Goal: Transaction & Acquisition: Purchase product/service

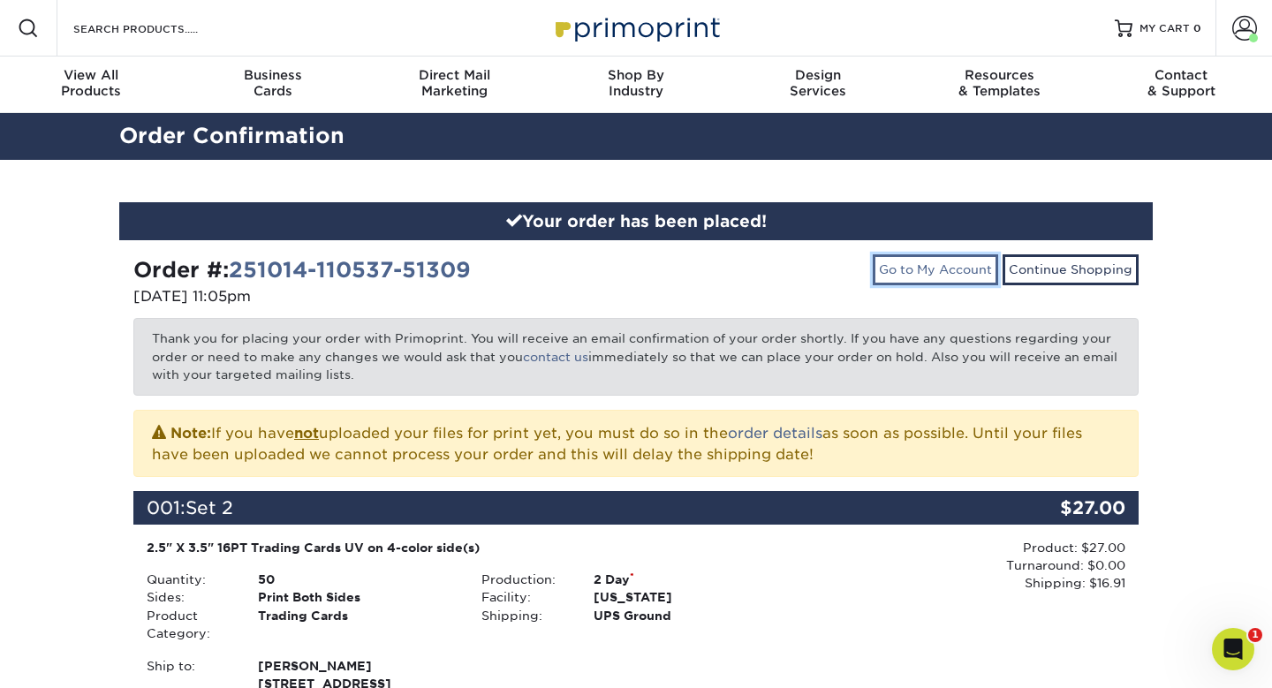
click at [998, 254] on link "Go to My Account" at bounding box center [935, 269] width 125 height 30
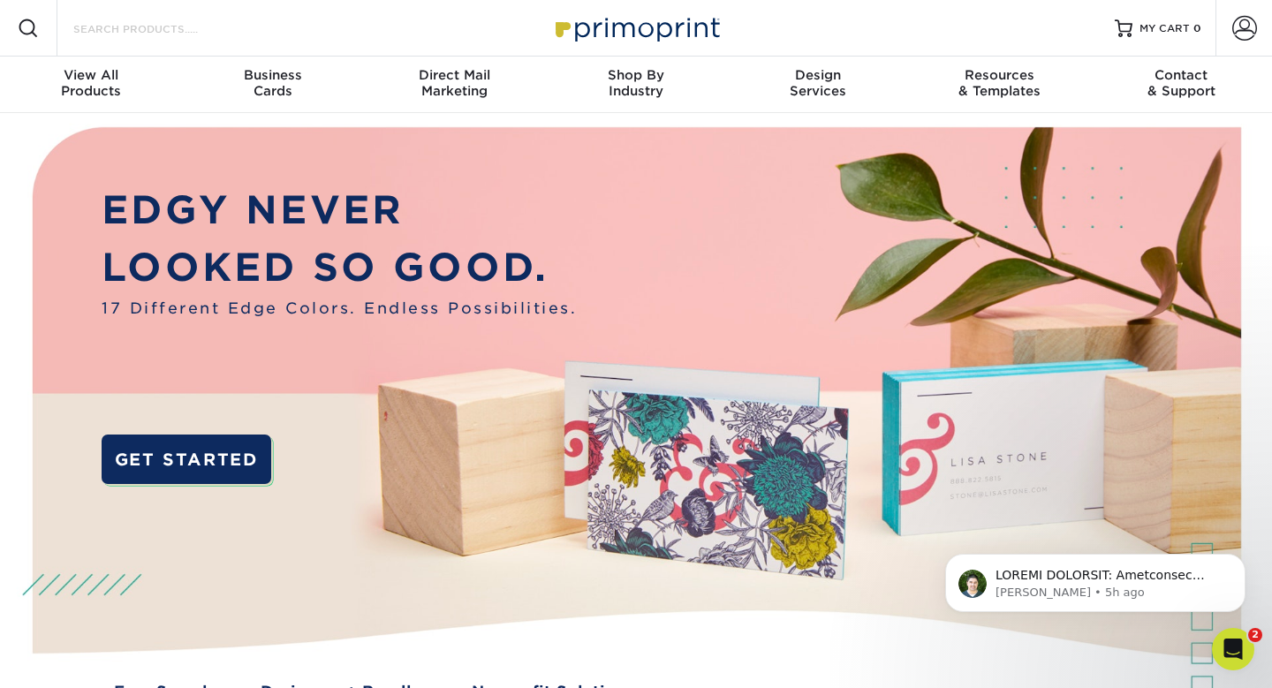
click at [75, 25] on input "Search Products" at bounding box center [158, 28] width 172 height 21
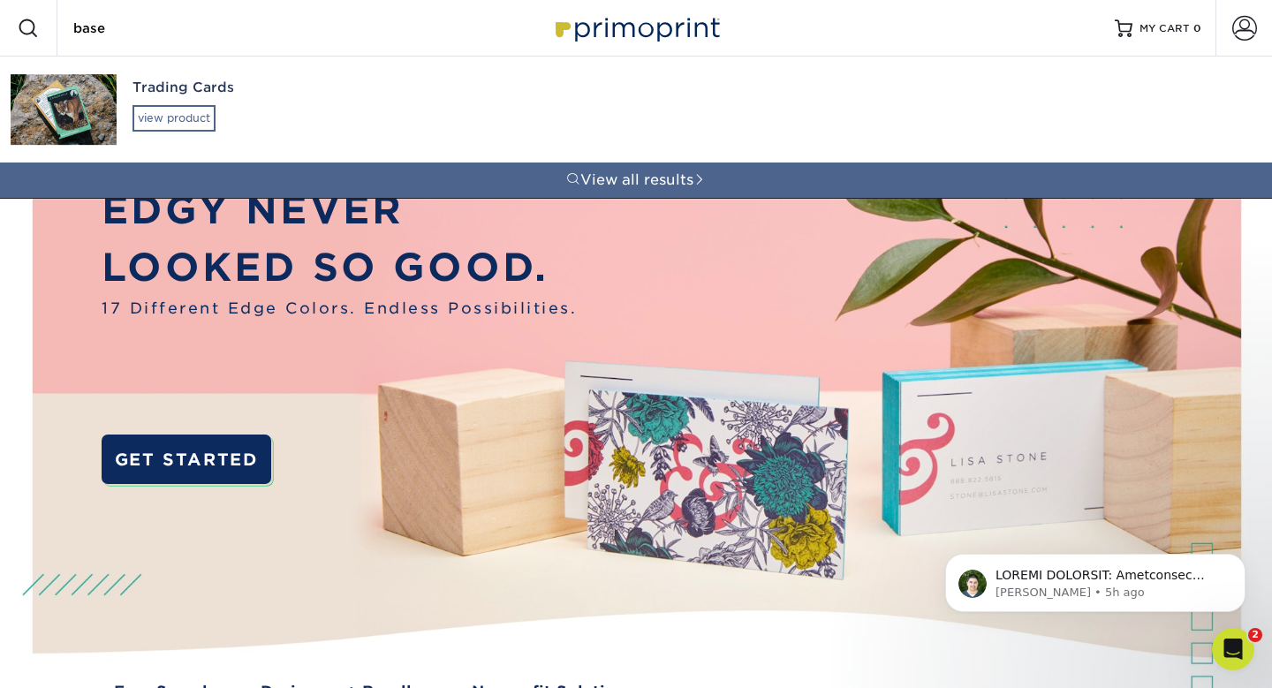
type input "base"
click at [149, 105] on div "view product" at bounding box center [174, 118] width 83 height 27
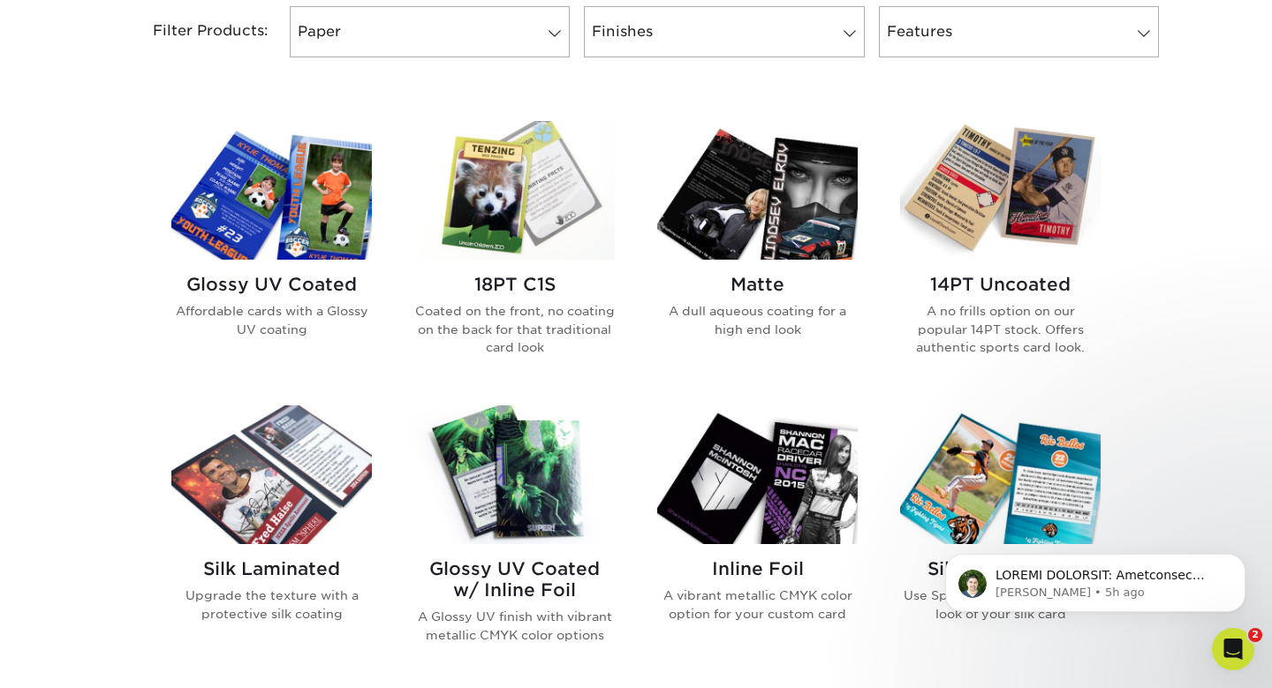
scroll to position [735, 0]
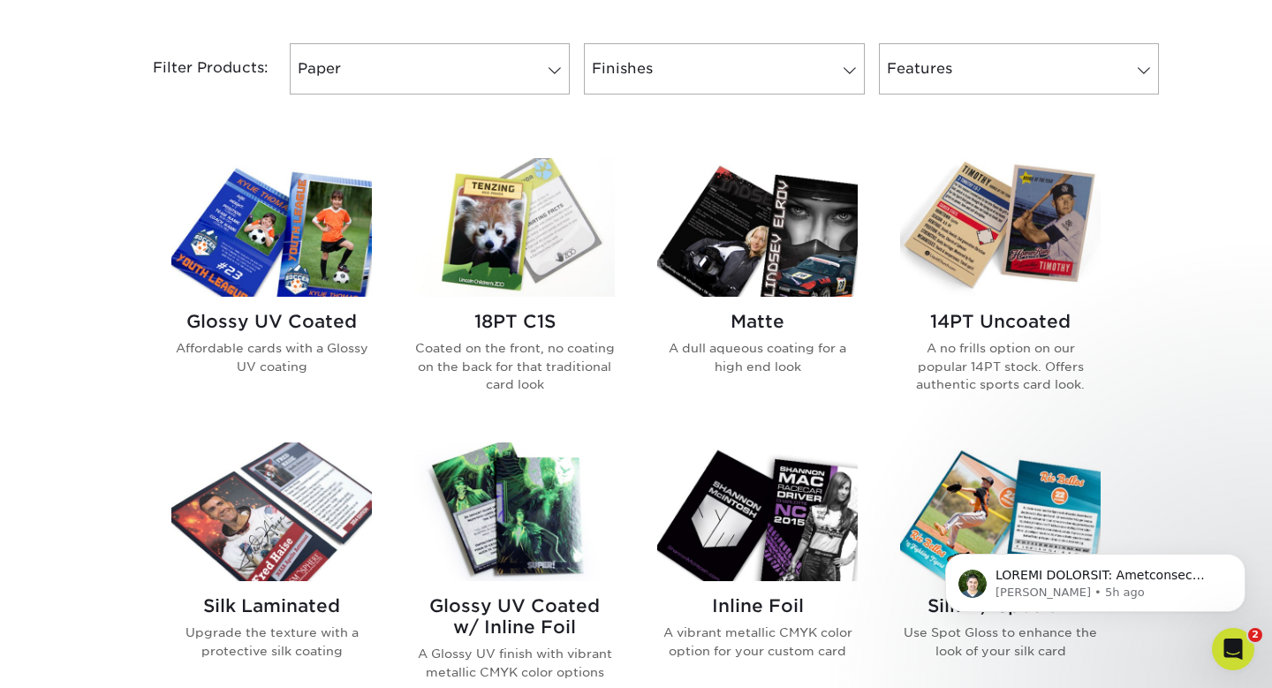
click at [285, 158] on img at bounding box center [271, 227] width 201 height 139
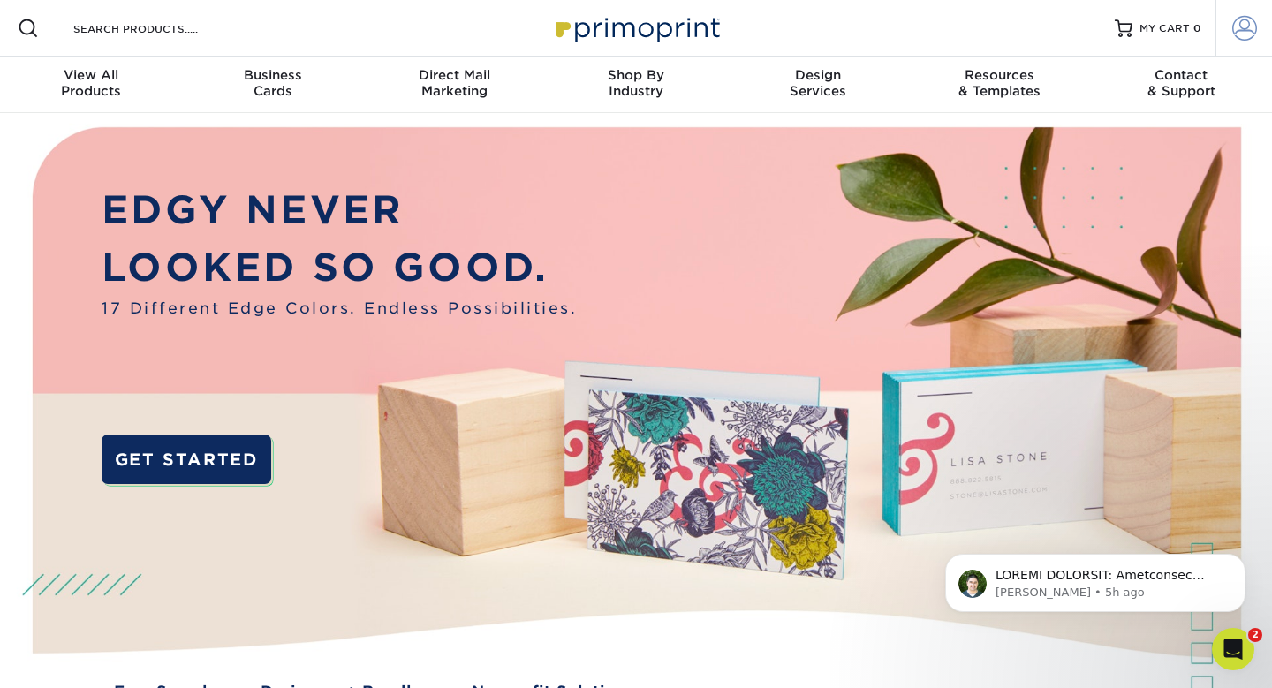
click at [1246, 20] on span at bounding box center [1245, 28] width 25 height 25
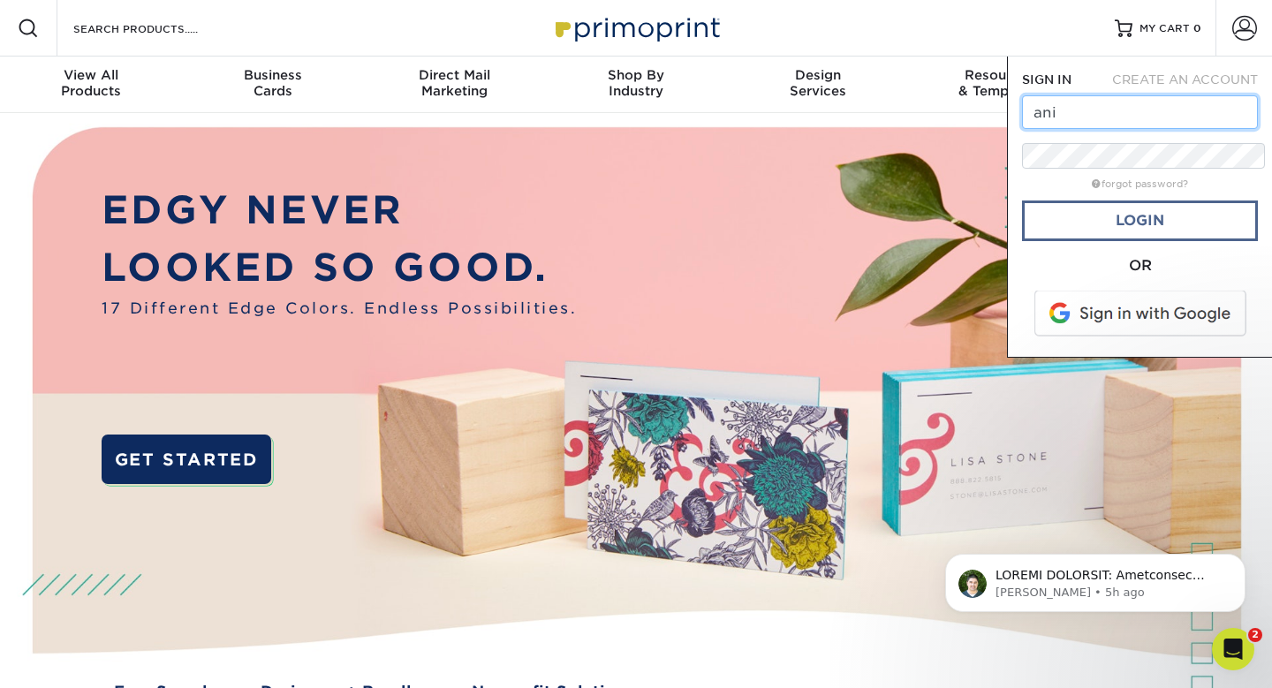
type input "[EMAIL_ADDRESS][DOMAIN_NAME]"
click at [1142, 291] on span at bounding box center [1141, 314] width 225 height 46
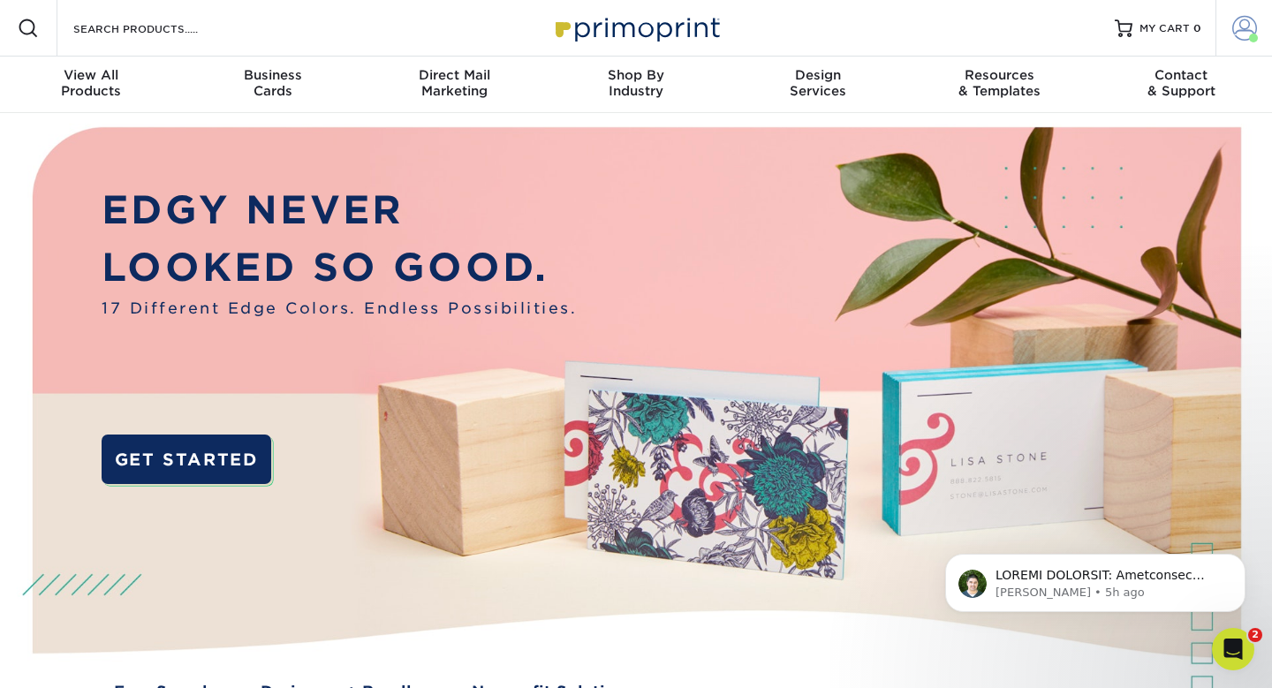
click at [1252, 19] on span at bounding box center [1245, 28] width 25 height 25
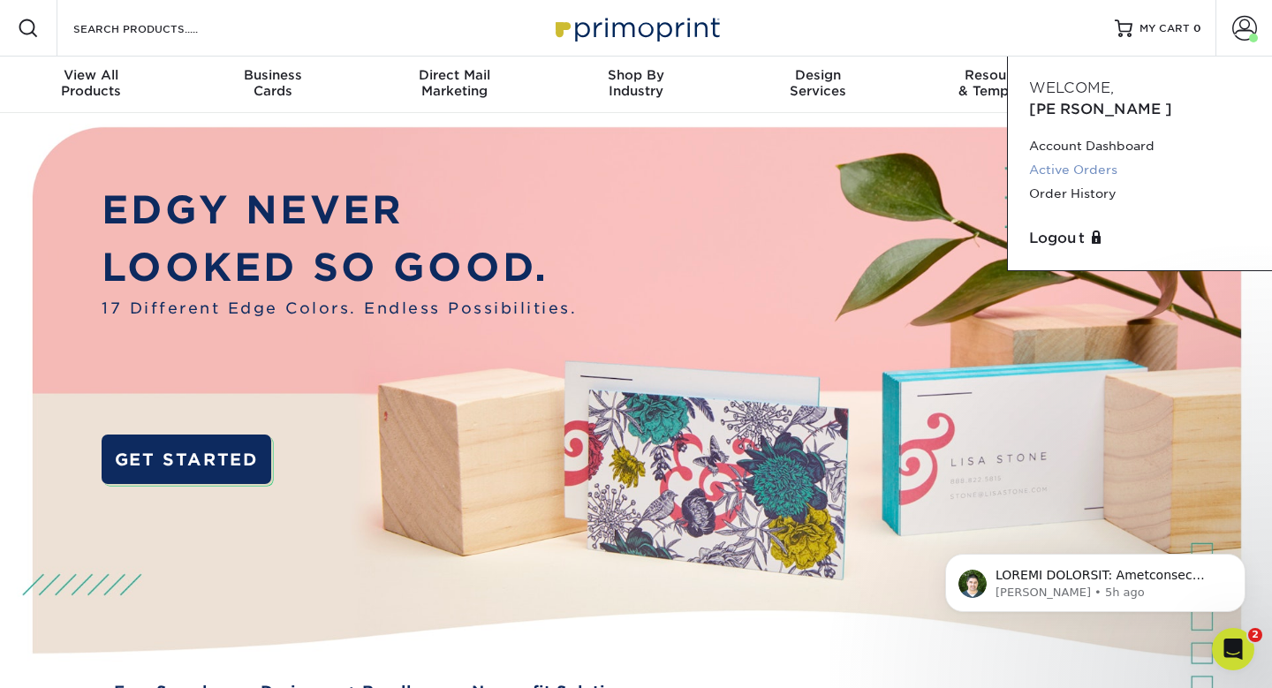
click at [1080, 158] on link "Active Orders" at bounding box center [1140, 170] width 222 height 24
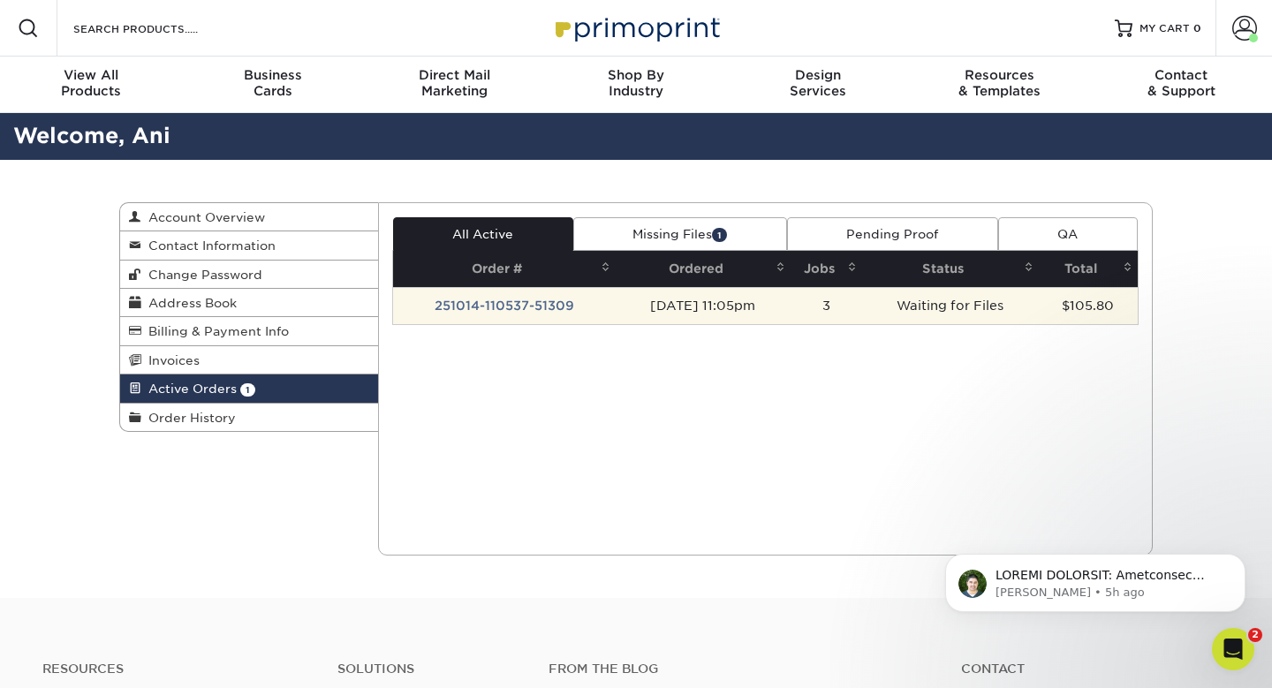
click at [522, 287] on td "251014-110537-51309" at bounding box center [505, 305] width 224 height 37
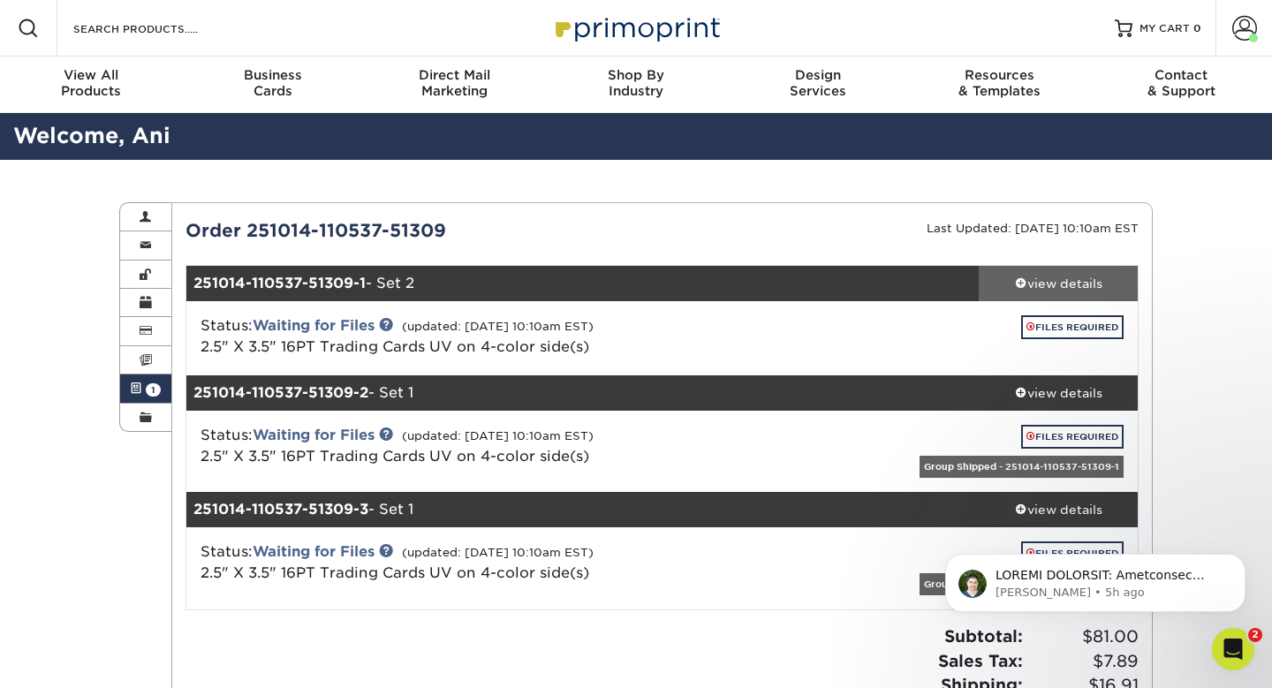
click at [1028, 277] on span at bounding box center [1021, 283] width 12 height 12
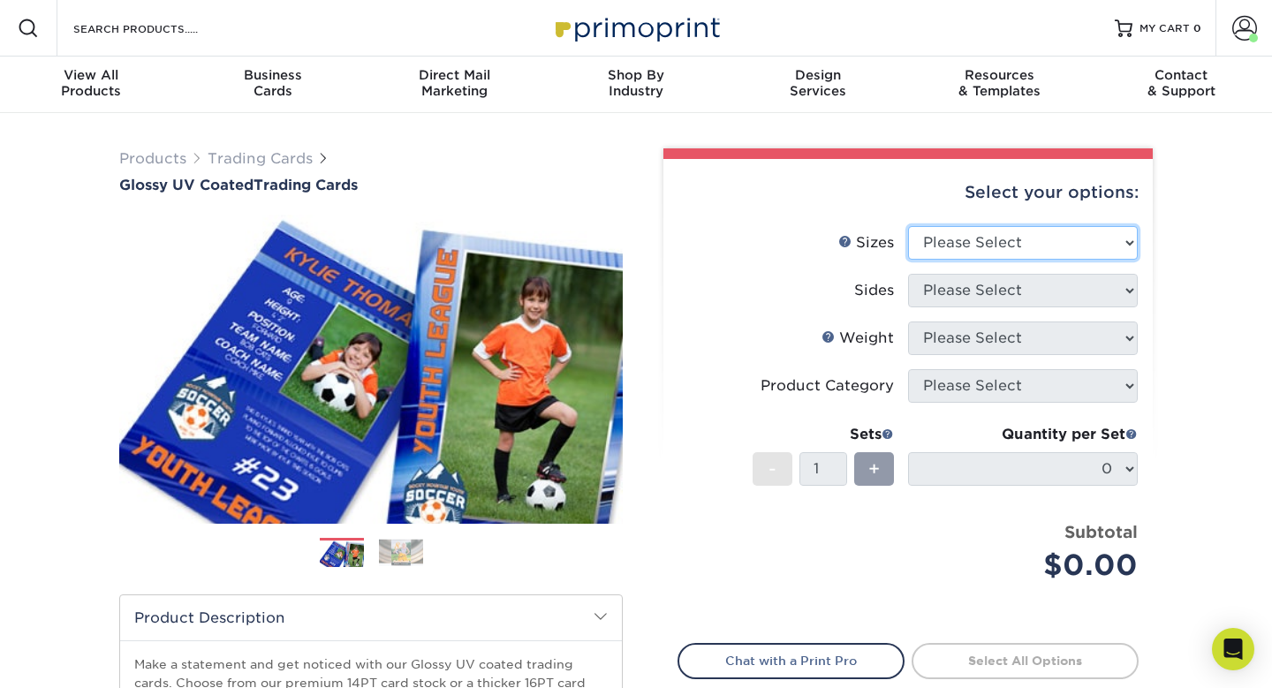
click at [1012, 226] on select "Please Select 2.5" x 3.5"" at bounding box center [1023, 243] width 230 height 34
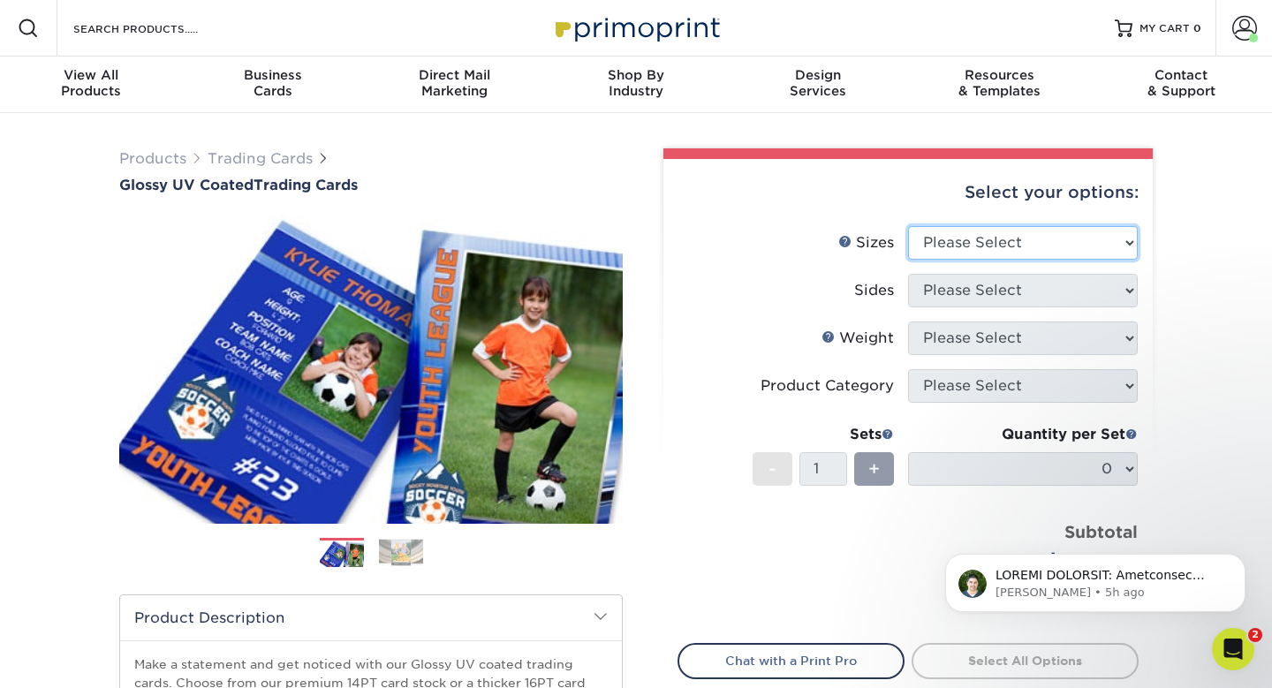
click at [1044, 226] on select "Please Select 2.5" x 3.5"" at bounding box center [1023, 243] width 230 height 34
select select "2.50x3.50"
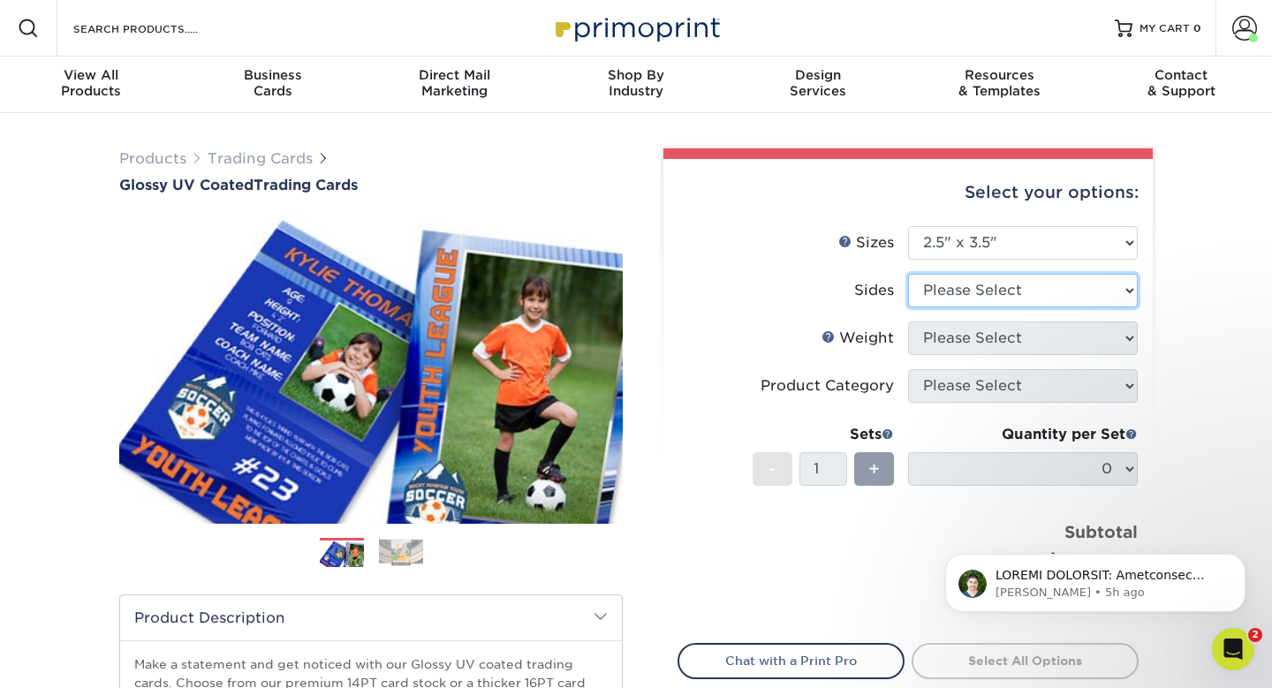
click at [1029, 274] on select "Please Select Print Both Sides Print Front Only" at bounding box center [1023, 291] width 230 height 34
select select "13abbda7-1d64-4f25-8bb2-c179b224825d"
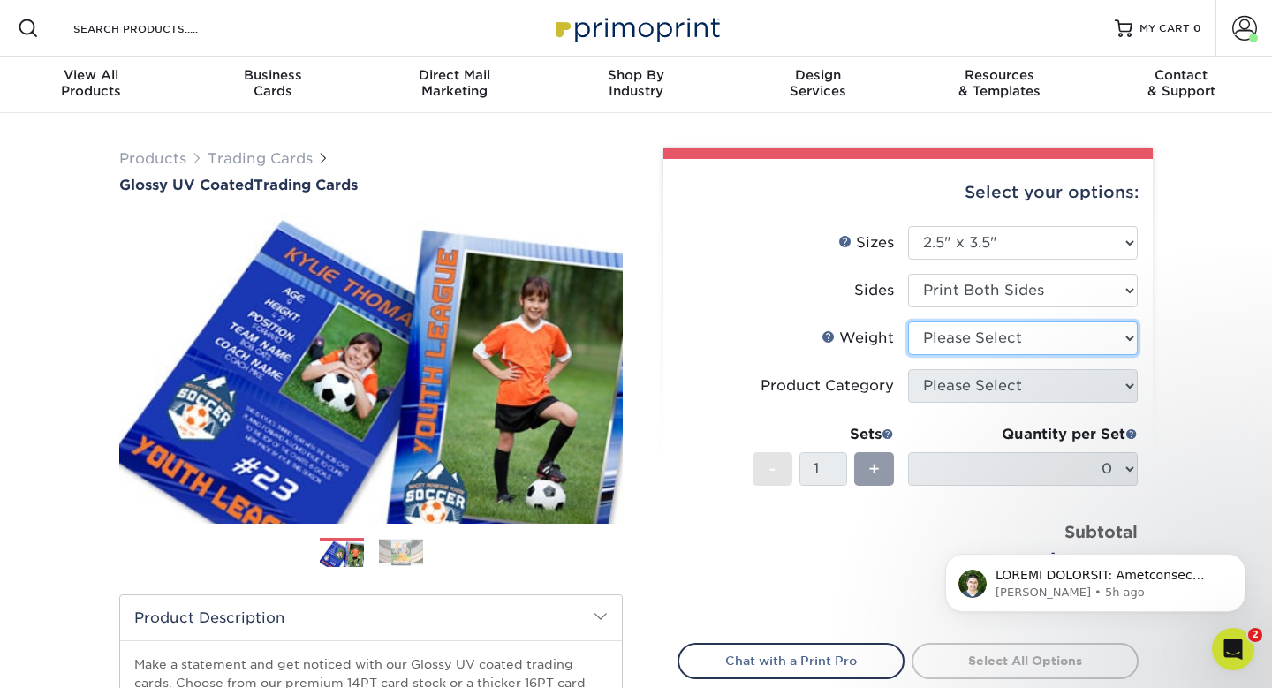
click at [1015, 322] on select "Please Select 16PT 14PT 18PT C1S" at bounding box center [1023, 339] width 230 height 34
select select "14PT"
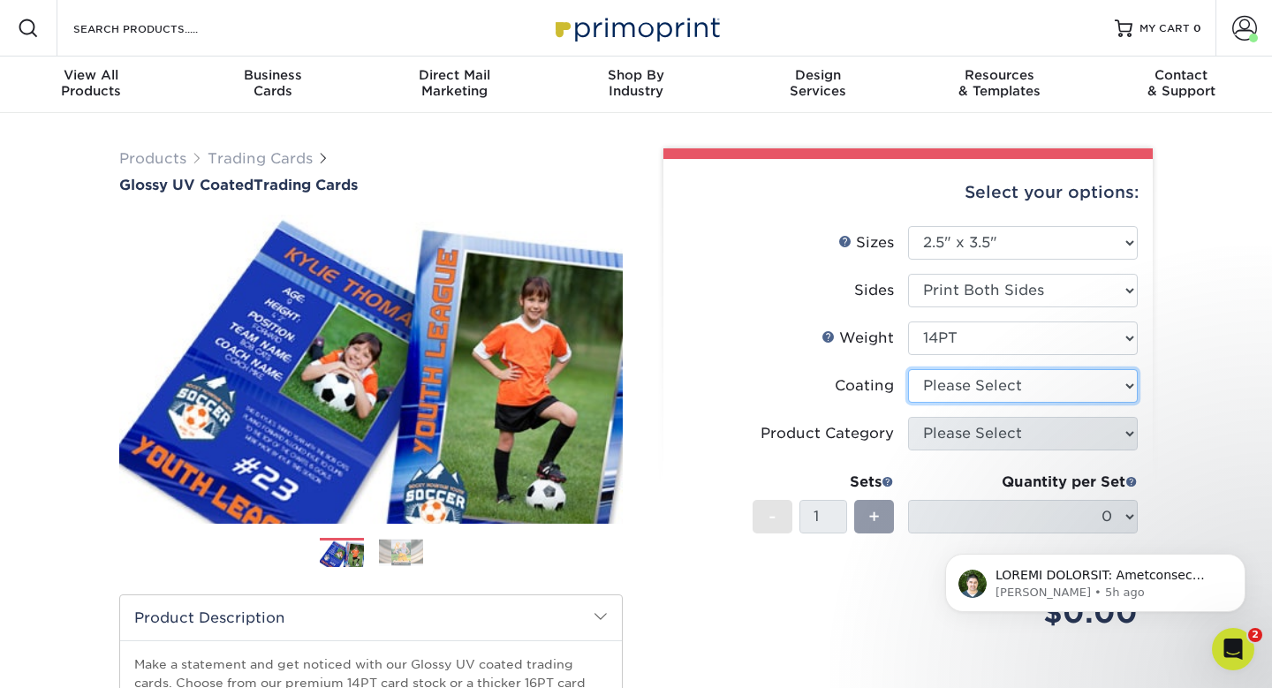
click at [998, 369] on select at bounding box center [1023, 386] width 230 height 34
select select "ae367451-b2b8-45df-a344-0f05b6a12993"
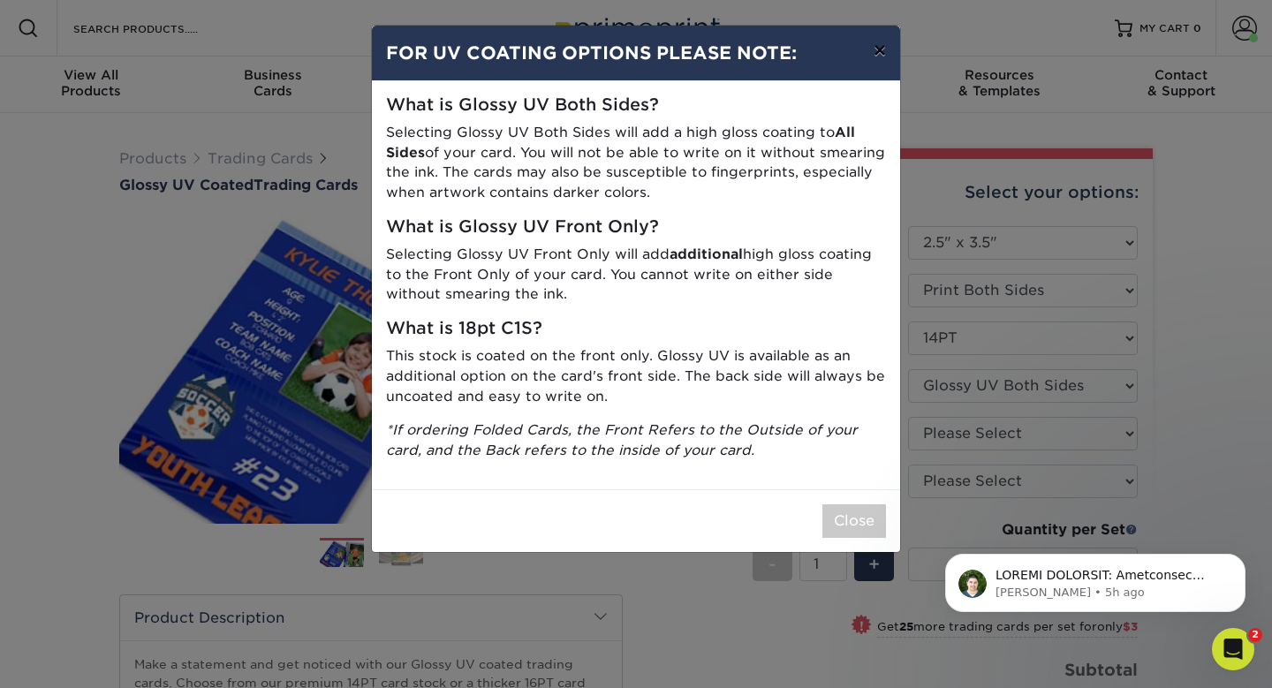
click at [887, 38] on button "×" at bounding box center [880, 50] width 41 height 49
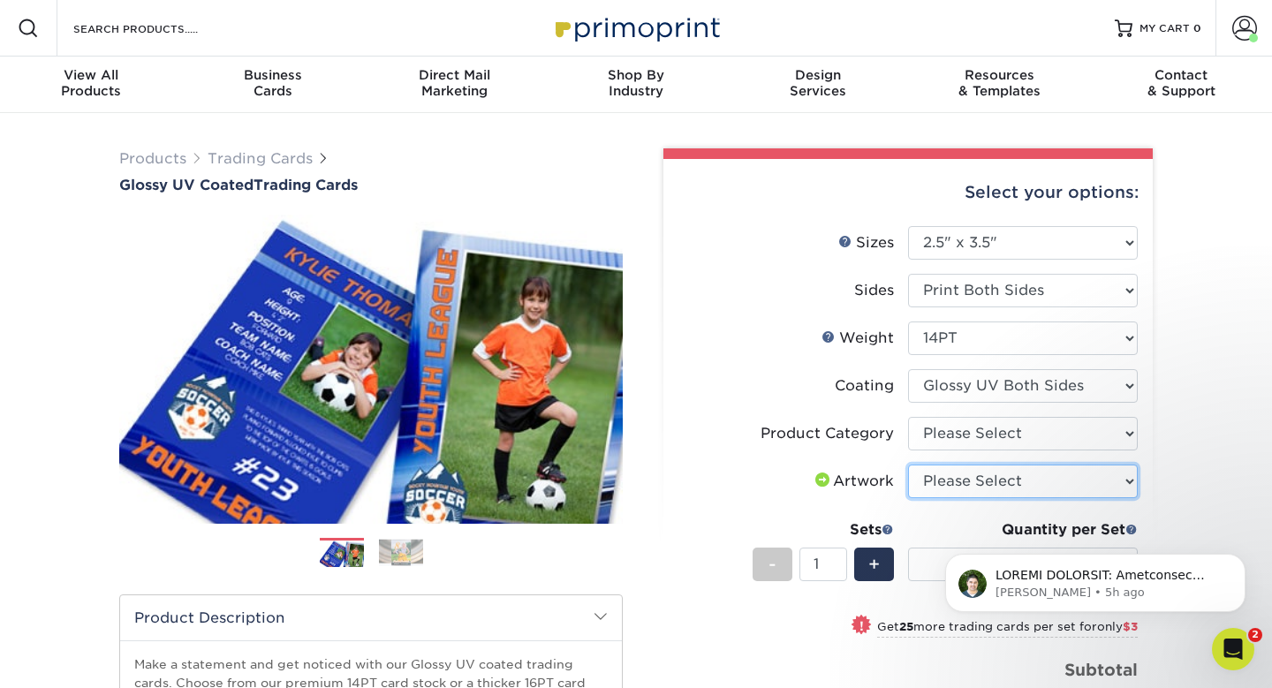
click at [947, 465] on select "Please Select I will upload files I need a design - $100" at bounding box center [1023, 482] width 230 height 34
